Goal: Register for event/course

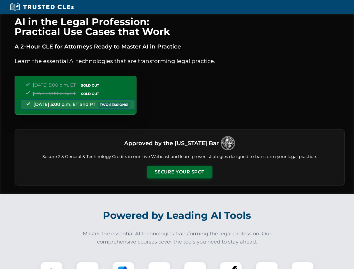
click at [180, 172] on button "Secure Your Spot" at bounding box center [180, 172] width 66 height 13
click at [52, 266] on img at bounding box center [51, 273] width 16 height 16
